Goal: Information Seeking & Learning: Learn about a topic

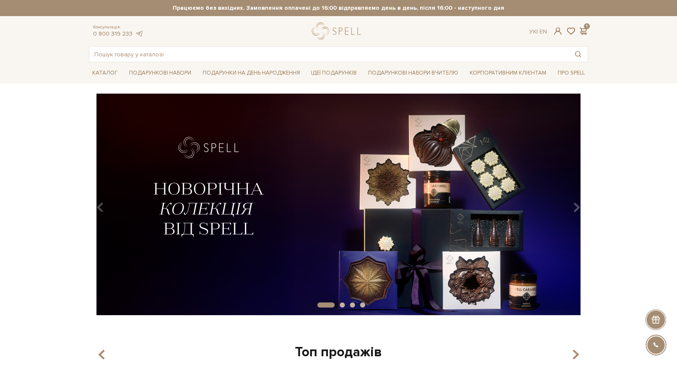
click at [345, 32] on div at bounding box center [338, 30] width 53 height 17
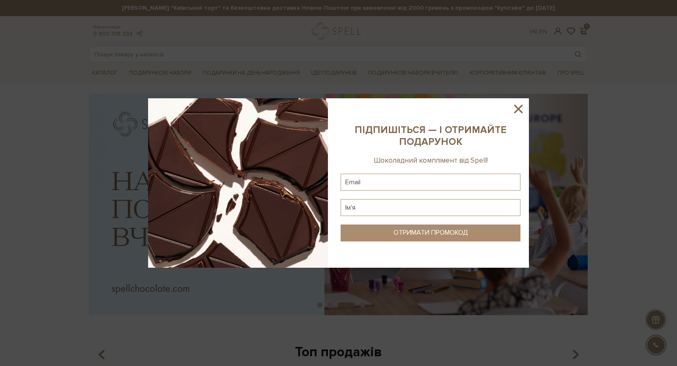
click at [517, 109] on icon at bounding box center [518, 109] width 14 height 14
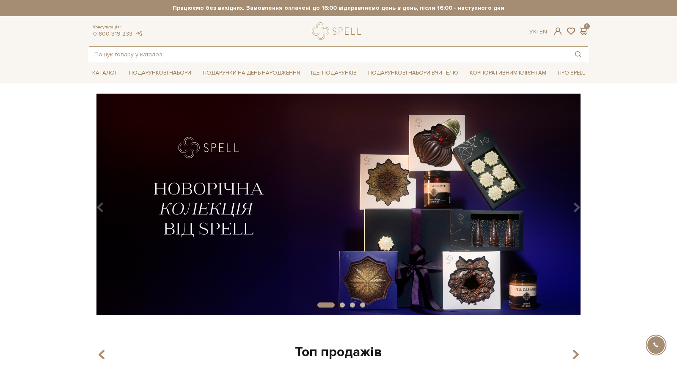
click at [198, 53] on input "text" at bounding box center [328, 54] width 479 height 15
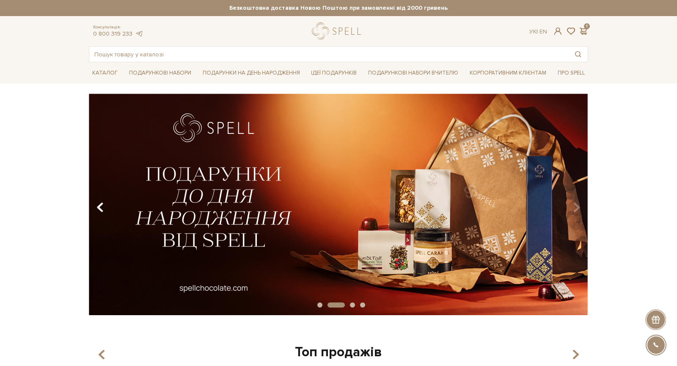
click at [102, 202] on icon "Carousel Navigation" at bounding box center [100, 207] width 7 height 14
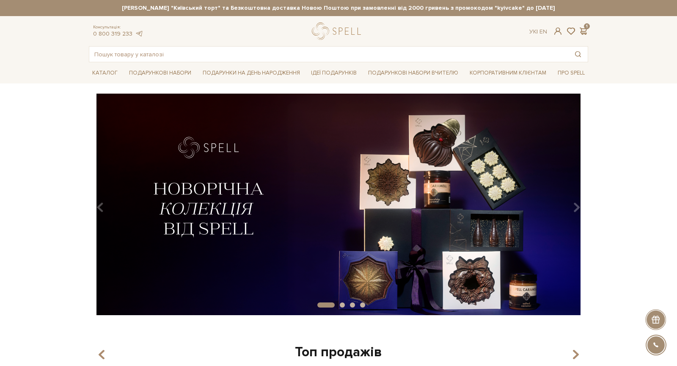
click at [279, 200] on img at bounding box center [339, 204] width 500 height 221
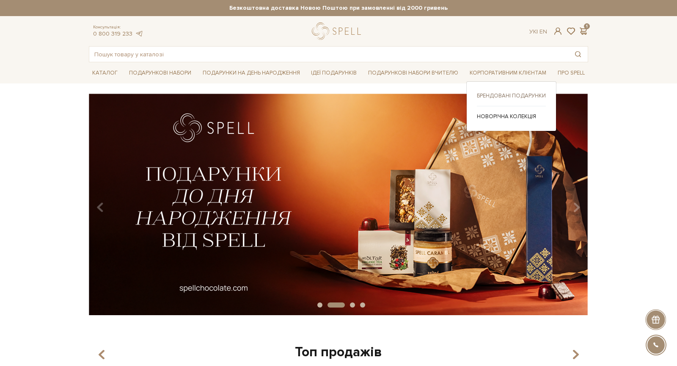
click at [514, 94] on link "Брендовані подарунки" at bounding box center [511, 96] width 69 height 8
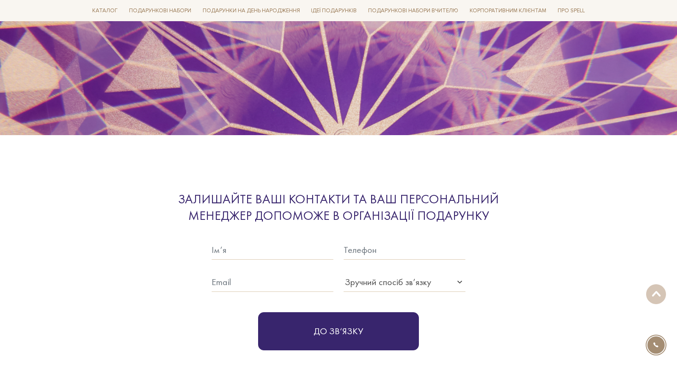
scroll to position [2765, 0]
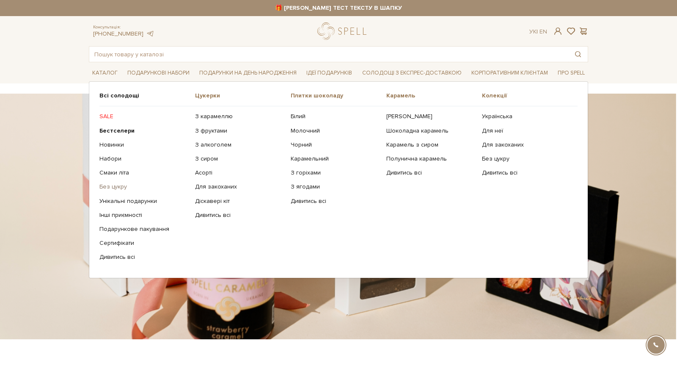
click at [111, 188] on link "Без цукру" at bounding box center [143, 187] width 89 height 8
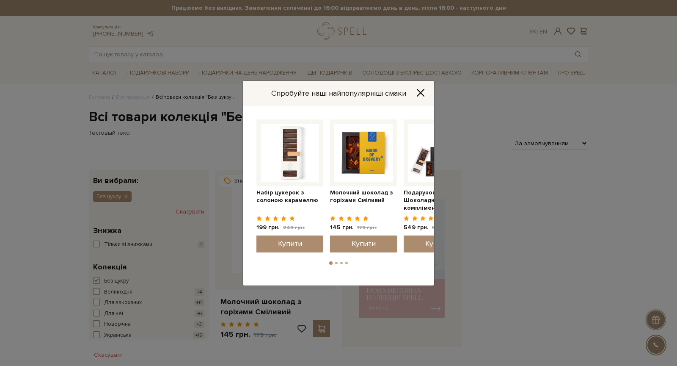
click at [118, 113] on div "Спробуйте наші найпопулярніші смаки Подарунок Шоколадний комплімент 549 грн. 59…" at bounding box center [338, 183] width 677 height 366
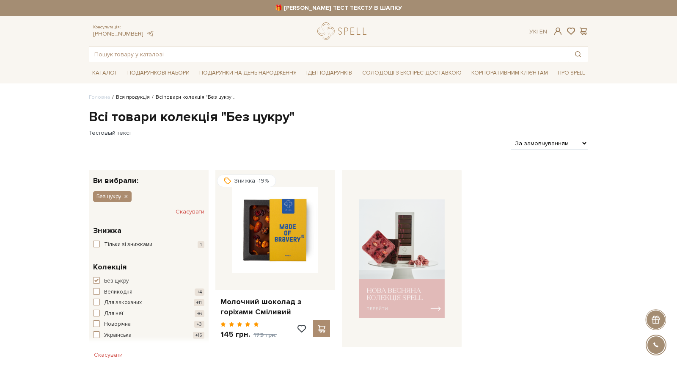
click at [134, 98] on link "Вся продукція" at bounding box center [133, 97] width 34 height 6
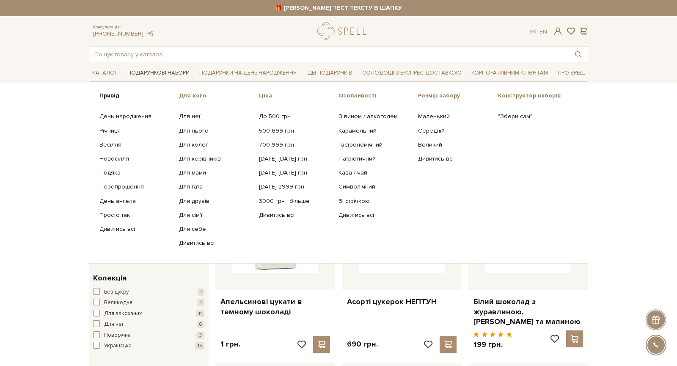
click at [162, 71] on span "Подарункові набори" at bounding box center [158, 72] width 69 height 13
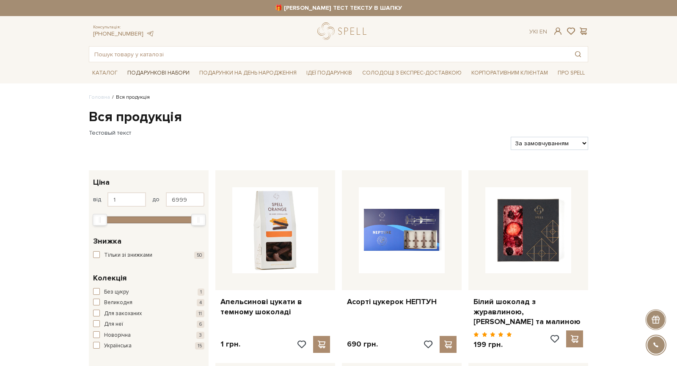
click at [159, 67] on span "Подарункові набори" at bounding box center [158, 72] width 69 height 13
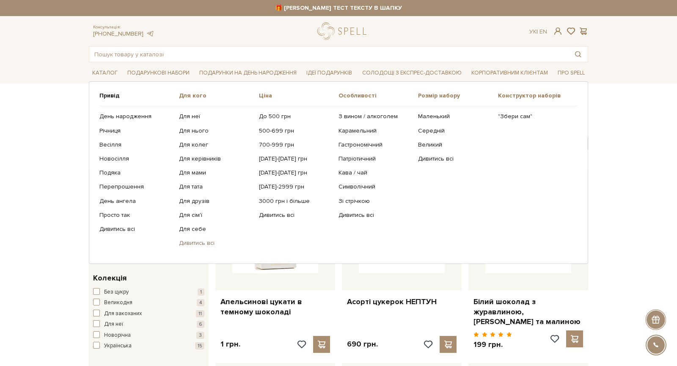
click at [183, 240] on link "Дивитись всі" at bounding box center [215, 243] width 73 height 8
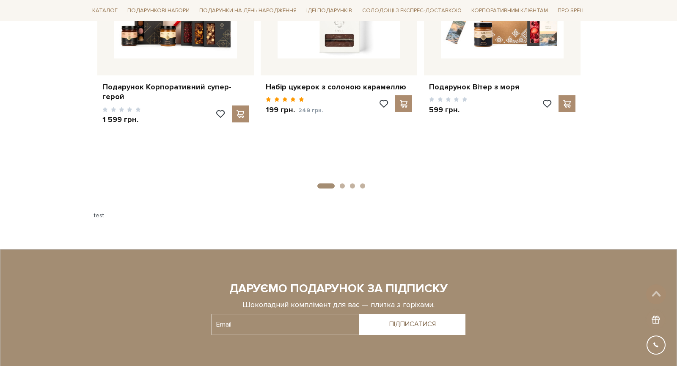
scroll to position [1513, 0]
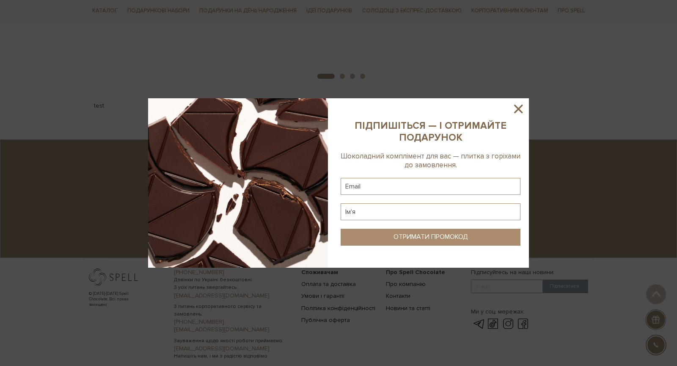
click at [517, 102] on icon at bounding box center [518, 109] width 14 height 14
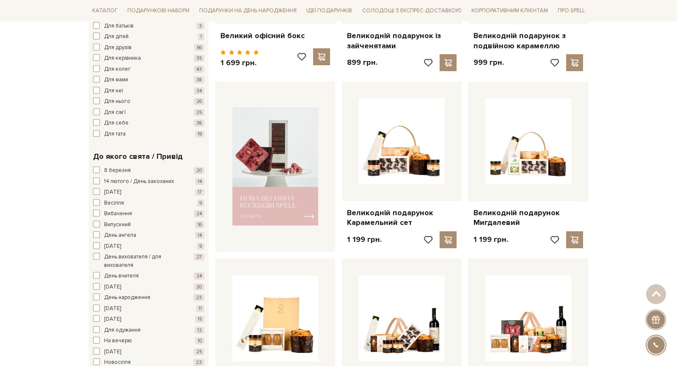
scroll to position [0, 0]
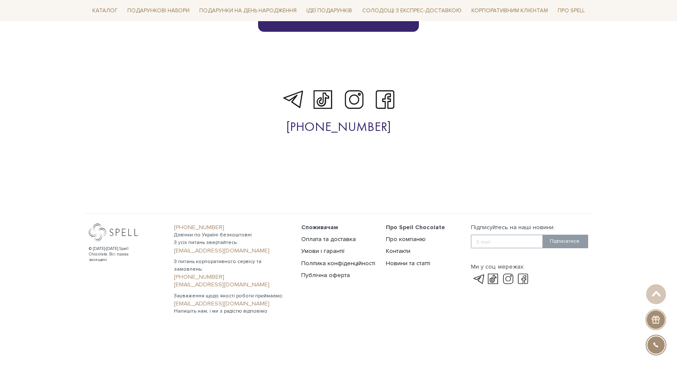
scroll to position [2810, 0]
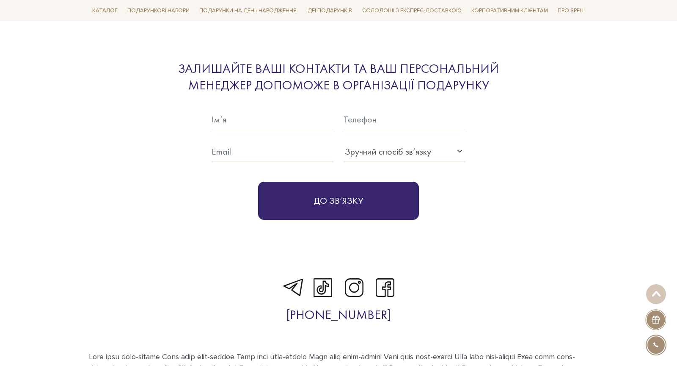
scroll to position [2652, 0]
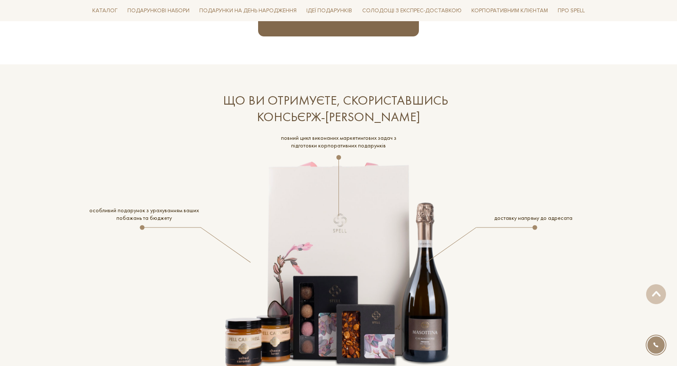
scroll to position [1430, 0]
